Goal: Check status: Check status

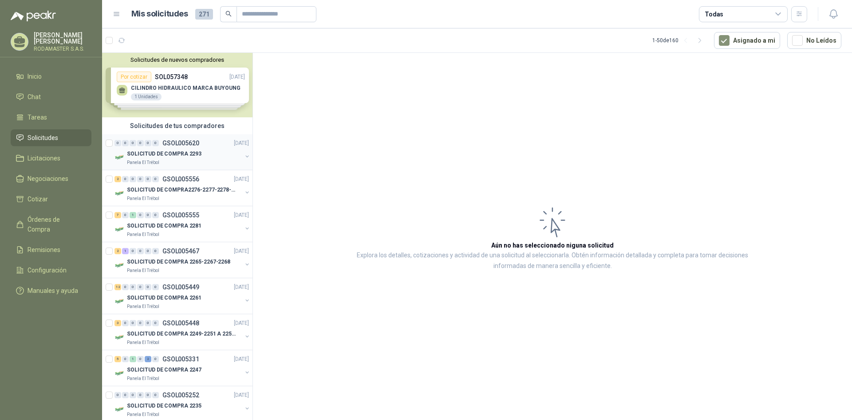
click at [169, 148] on div "SOLICITUD DE COMPRA 2293" at bounding box center [184, 153] width 115 height 11
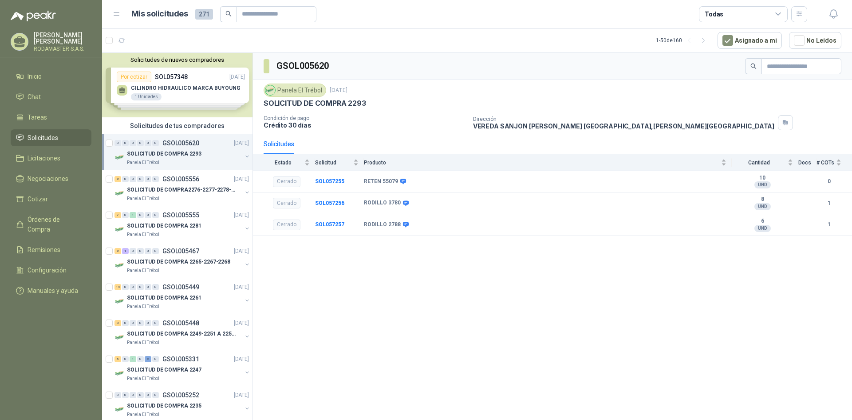
click at [186, 98] on div "Solicitudes de nuevos compradores Por cotizar SOL057348 [DATE] CILINDRO HIDRAUL…" at bounding box center [177, 85] width 150 height 64
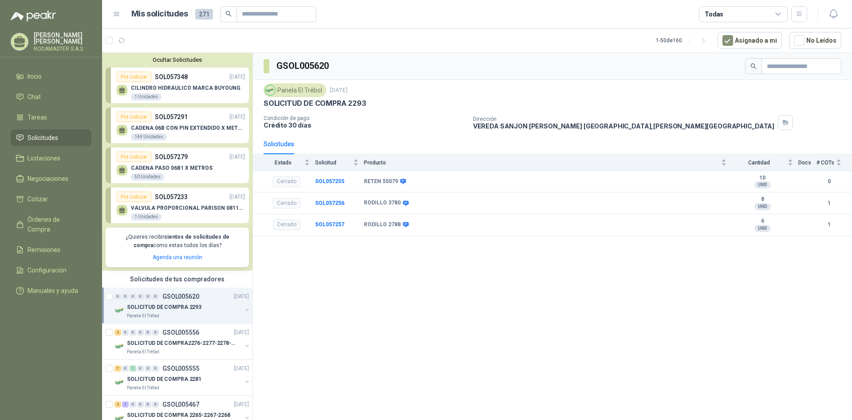
click at [163, 162] on div "CADENA PASO 06B1 X METROS 50 Unidades" at bounding box center [181, 171] width 128 height 19
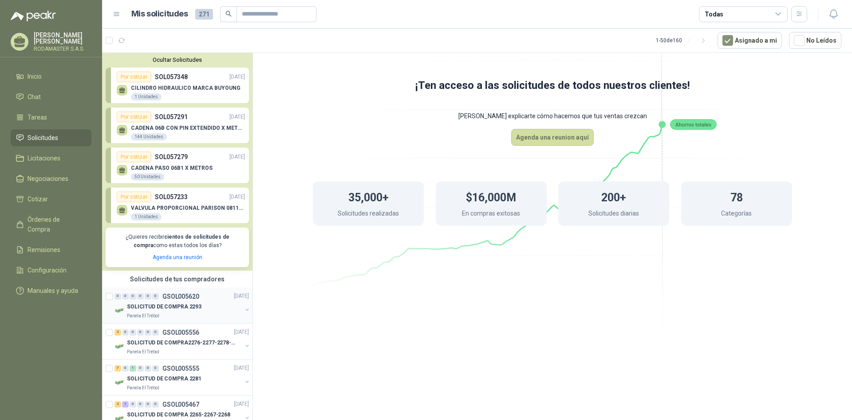
click at [176, 311] on p "SOLICITUD DE COMPRA 2293" at bounding box center [164, 306] width 75 height 8
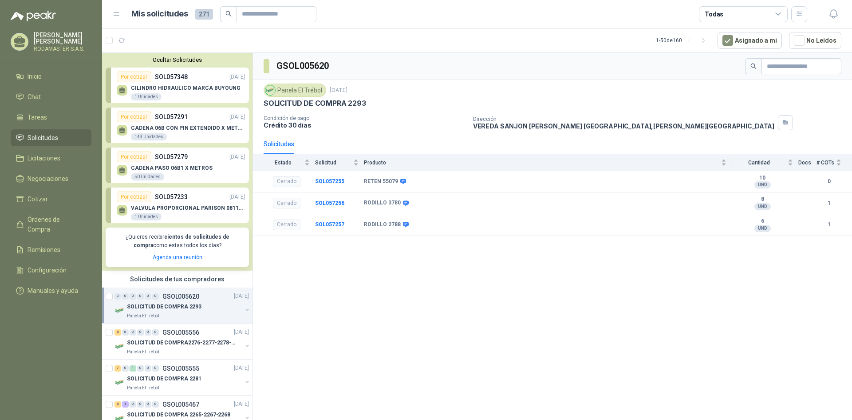
click at [46, 133] on span "Solicitudes" at bounding box center [43, 138] width 31 height 10
